Goal: Task Accomplishment & Management: Manage account settings

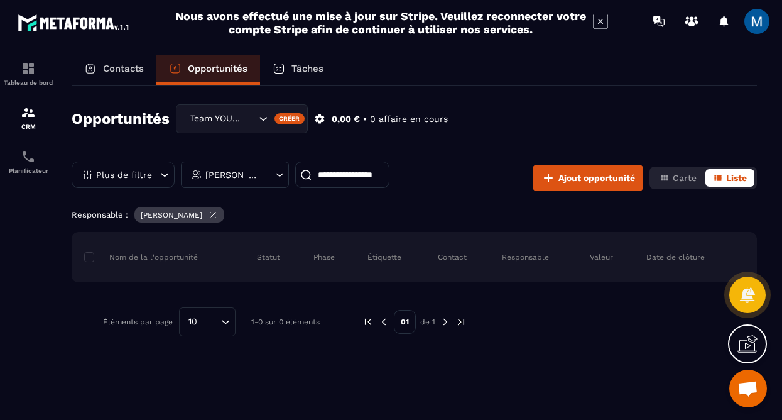
click at [261, 120] on icon "Search for option" at bounding box center [263, 118] width 13 height 13
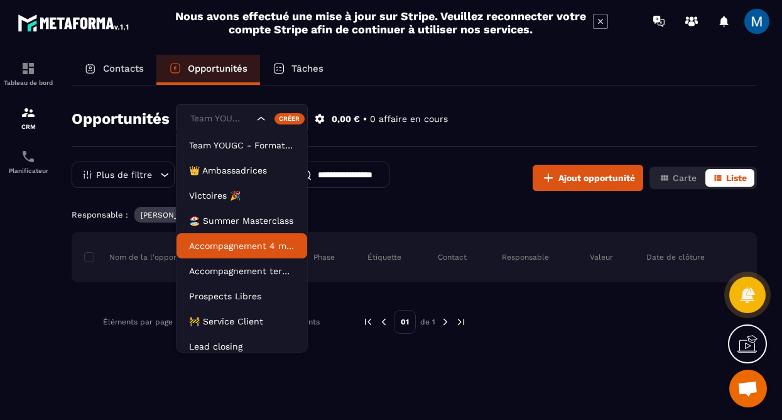
scroll to position [32, 0]
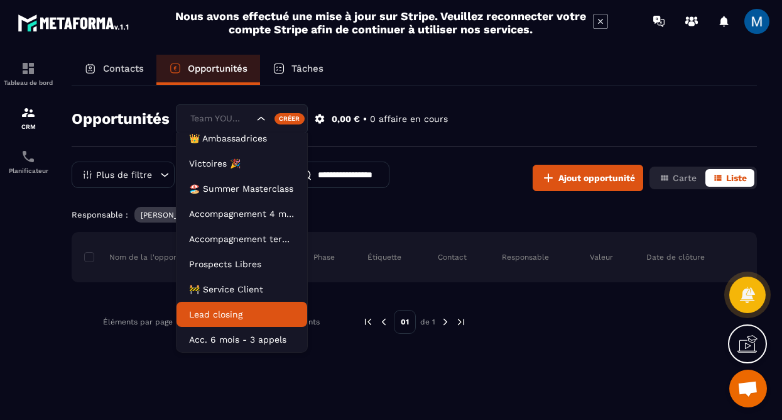
click at [228, 313] on p "Lead closing" at bounding box center [242, 314] width 106 height 13
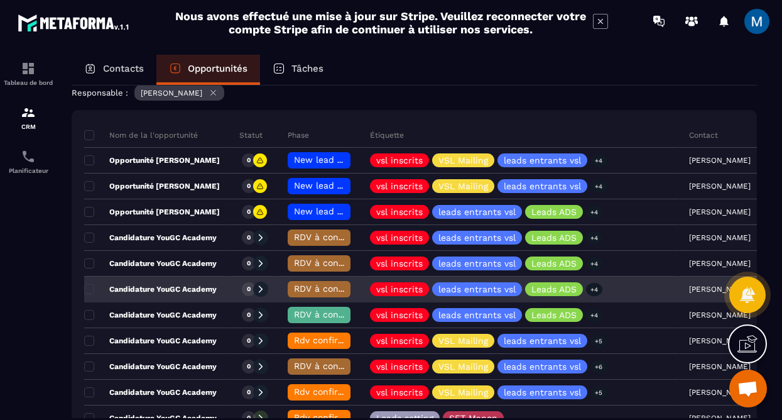
scroll to position [205, 0]
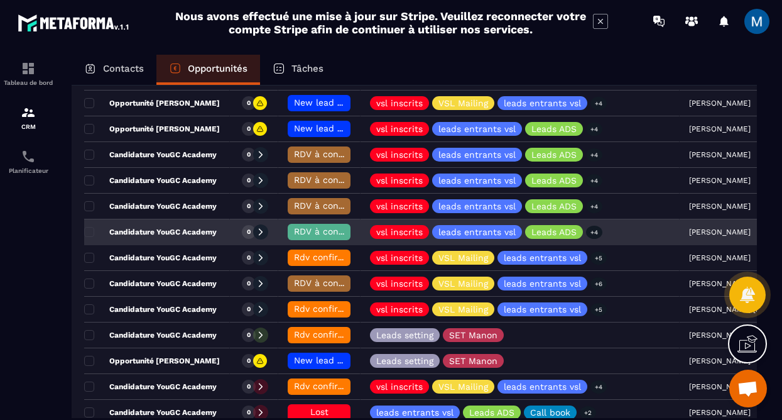
click at [324, 231] on span "RDV à confimer ❓" at bounding box center [334, 231] width 81 height 10
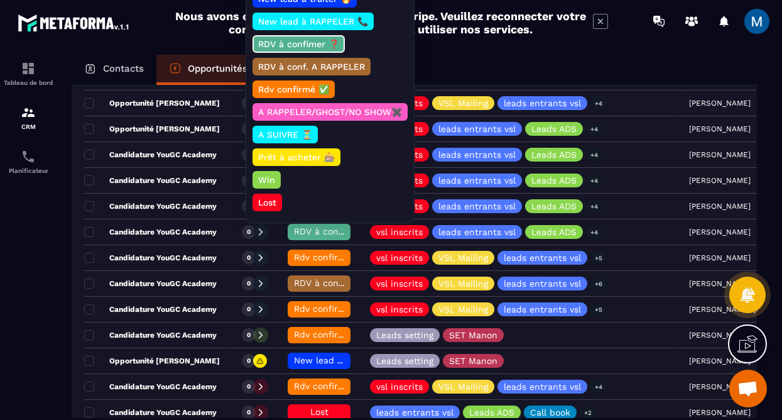
click at [298, 69] on p "RDV à conf. A RAPPELER" at bounding box center [311, 66] width 111 height 13
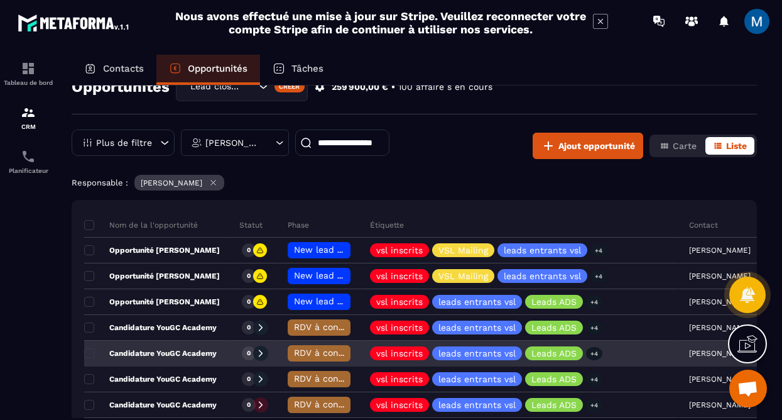
scroll to position [0, 0]
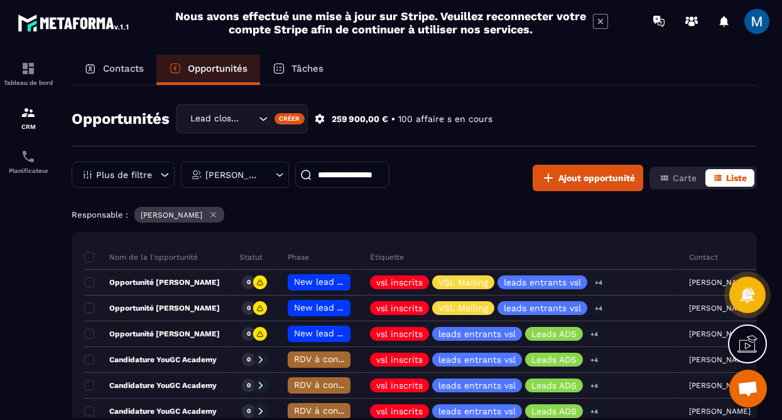
click at [351, 181] on input at bounding box center [342, 174] width 94 height 26
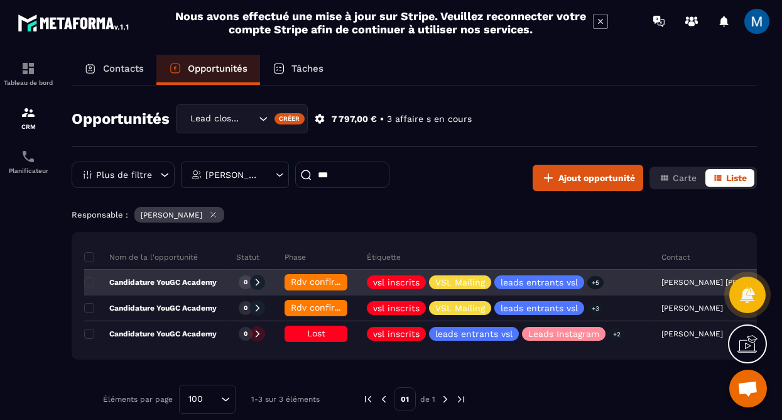
type input "***"
click at [160, 281] on p "Candidature YouGC Academy" at bounding box center [150, 282] width 133 height 10
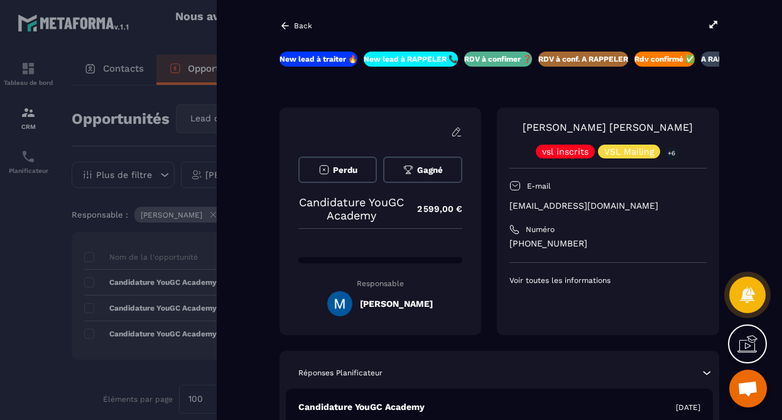
scroll to position [0, 51]
